Goal: Check status: Check status

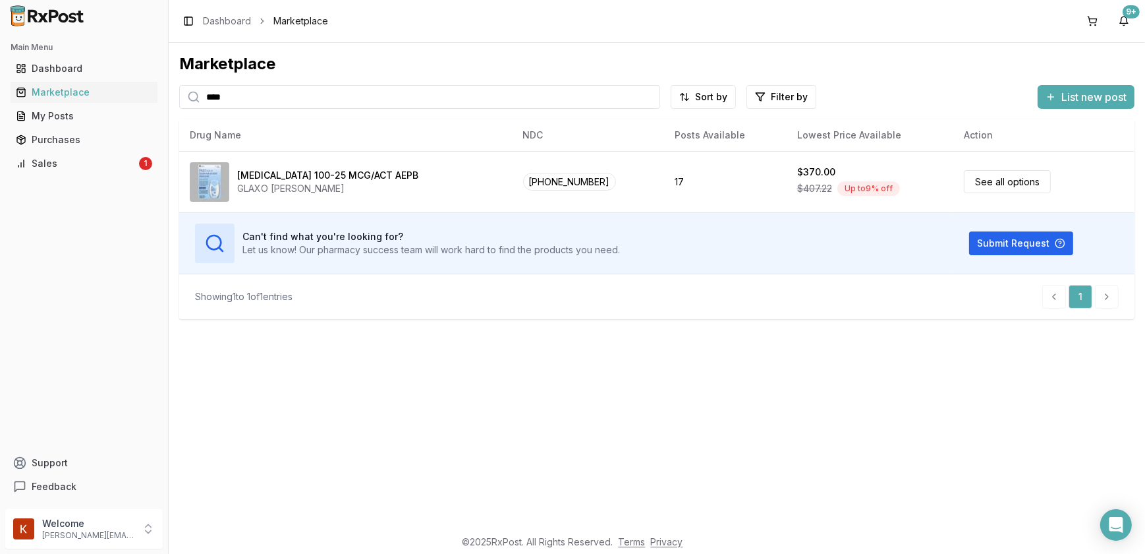
click at [43, 71] on div "Dashboard" at bounding box center [84, 68] width 136 height 13
drag, startPoint x: 0, startPoint y: 0, endPoint x: 43, endPoint y: 71, distance: 82.8
click at [43, 71] on div "Dashboard" at bounding box center [84, 68] width 136 height 13
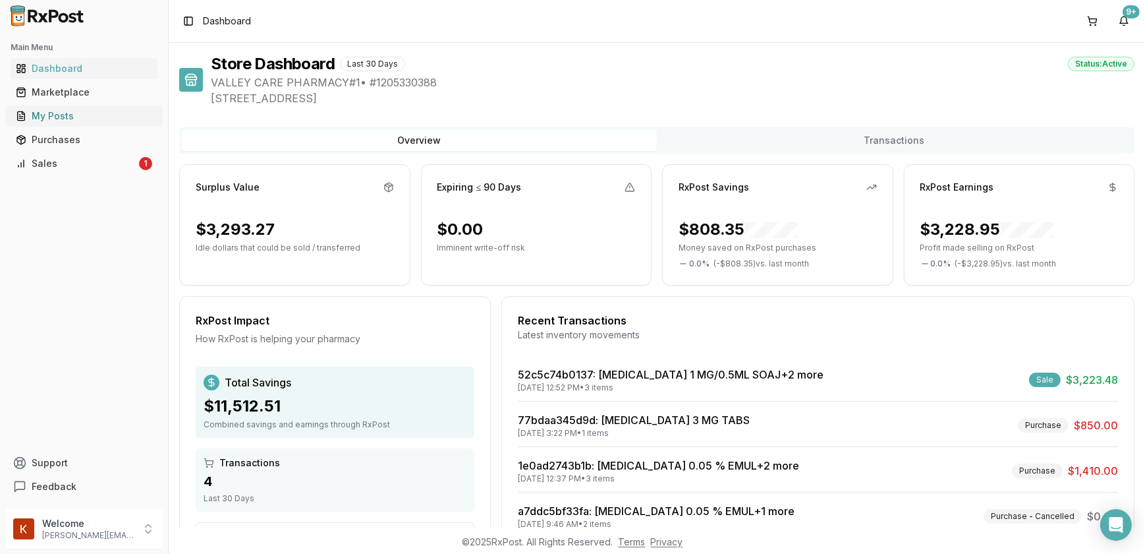
click at [67, 109] on div "My Posts" at bounding box center [84, 115] width 136 height 13
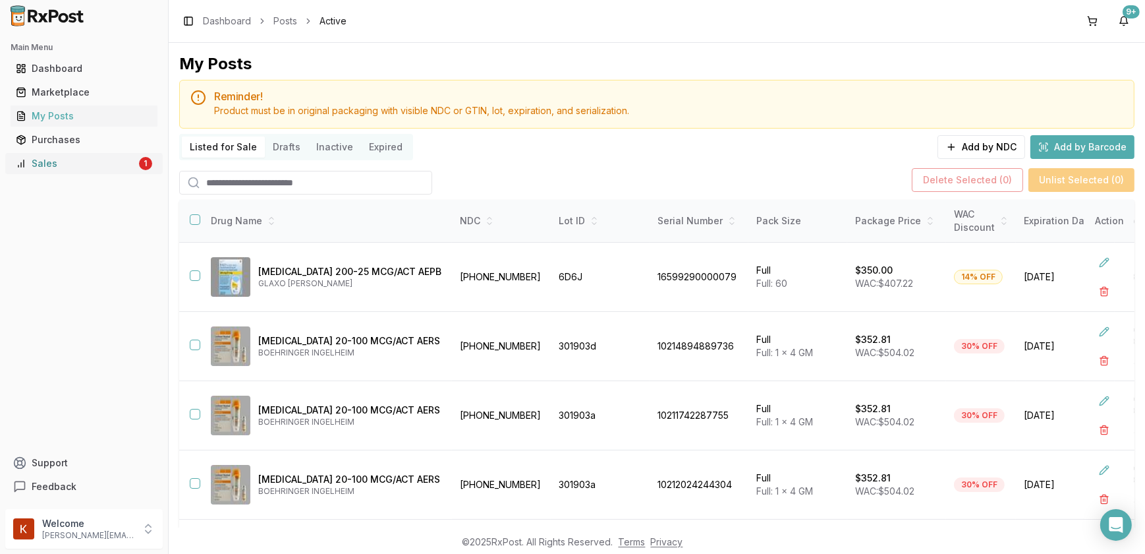
click at [43, 158] on div "Sales" at bounding box center [76, 163] width 121 height 13
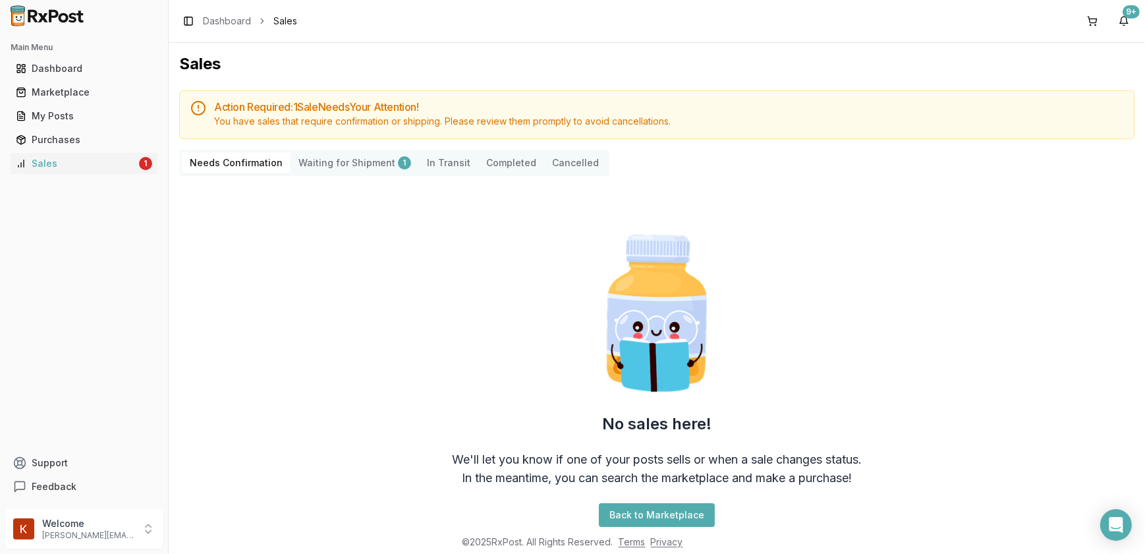
click at [197, 105] on icon at bounding box center [198, 108] width 16 height 16
click at [345, 159] on Shipment "Waiting for Shipment 1" at bounding box center [355, 162] width 128 height 21
click at [342, 161] on Shipment "Waiting for Shipment 1" at bounding box center [355, 162] width 128 height 21
click at [398, 165] on div "1" at bounding box center [404, 162] width 13 height 13
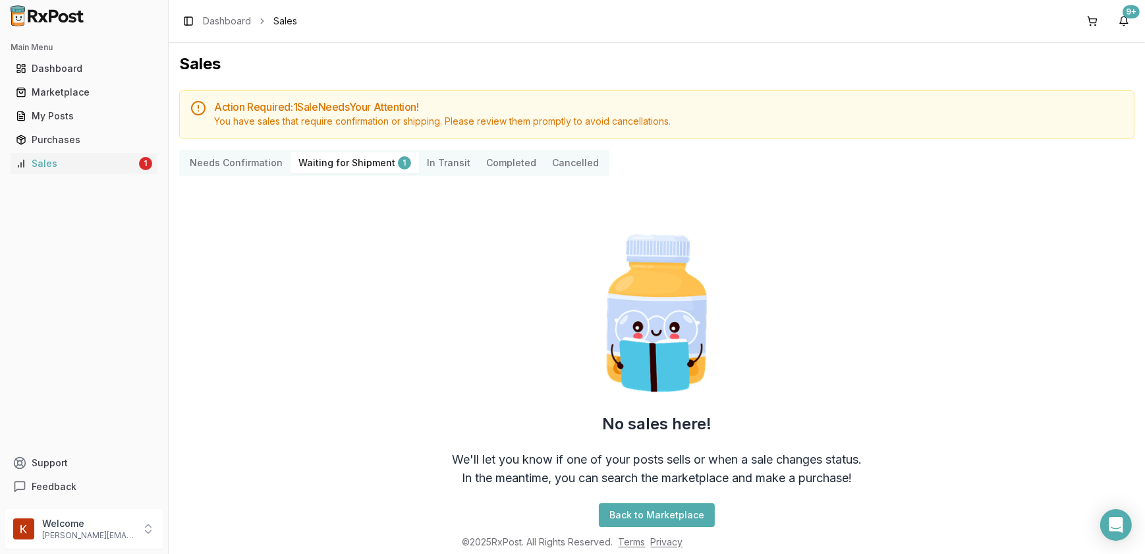
click at [214, 164] on Confirmation "Needs Confirmation" at bounding box center [236, 162] width 109 height 21
click at [424, 159] on Transit "In Transit" at bounding box center [448, 162] width 59 height 21
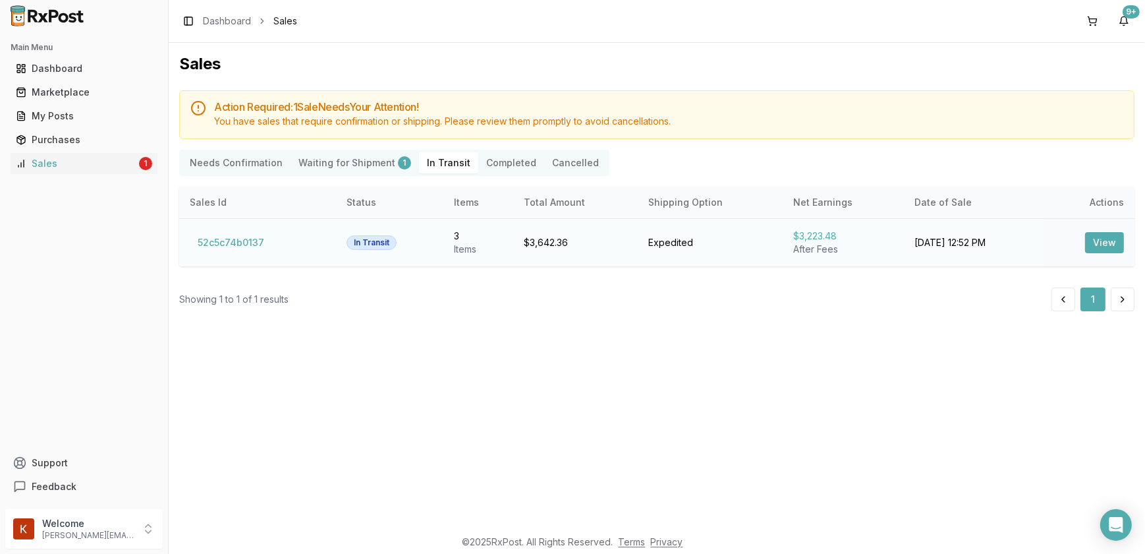
click at [1106, 241] on button "View" at bounding box center [1104, 242] width 39 height 21
